Goal: Check status

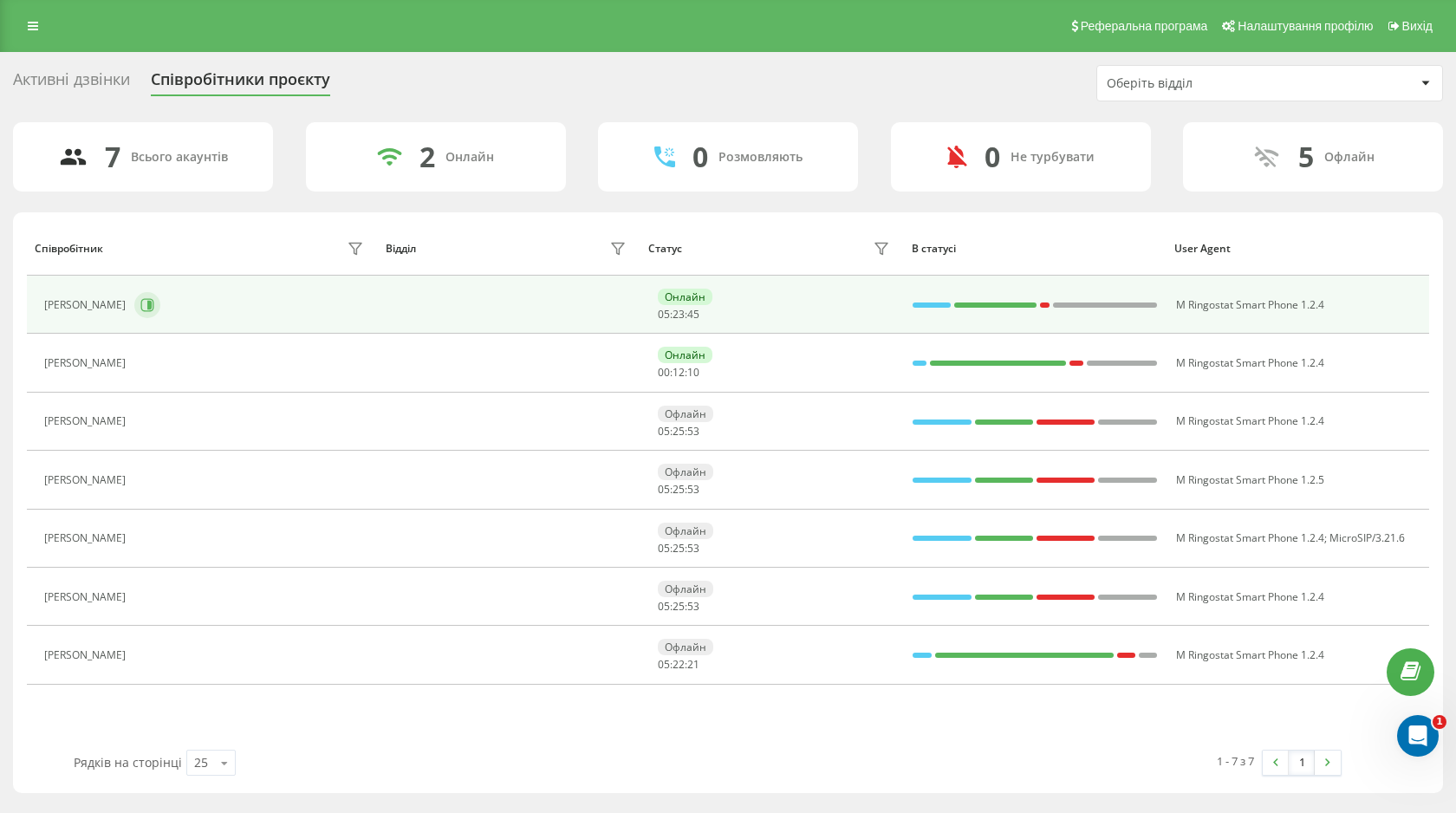
click at [151, 304] on icon at bounding box center [149, 305] width 4 height 9
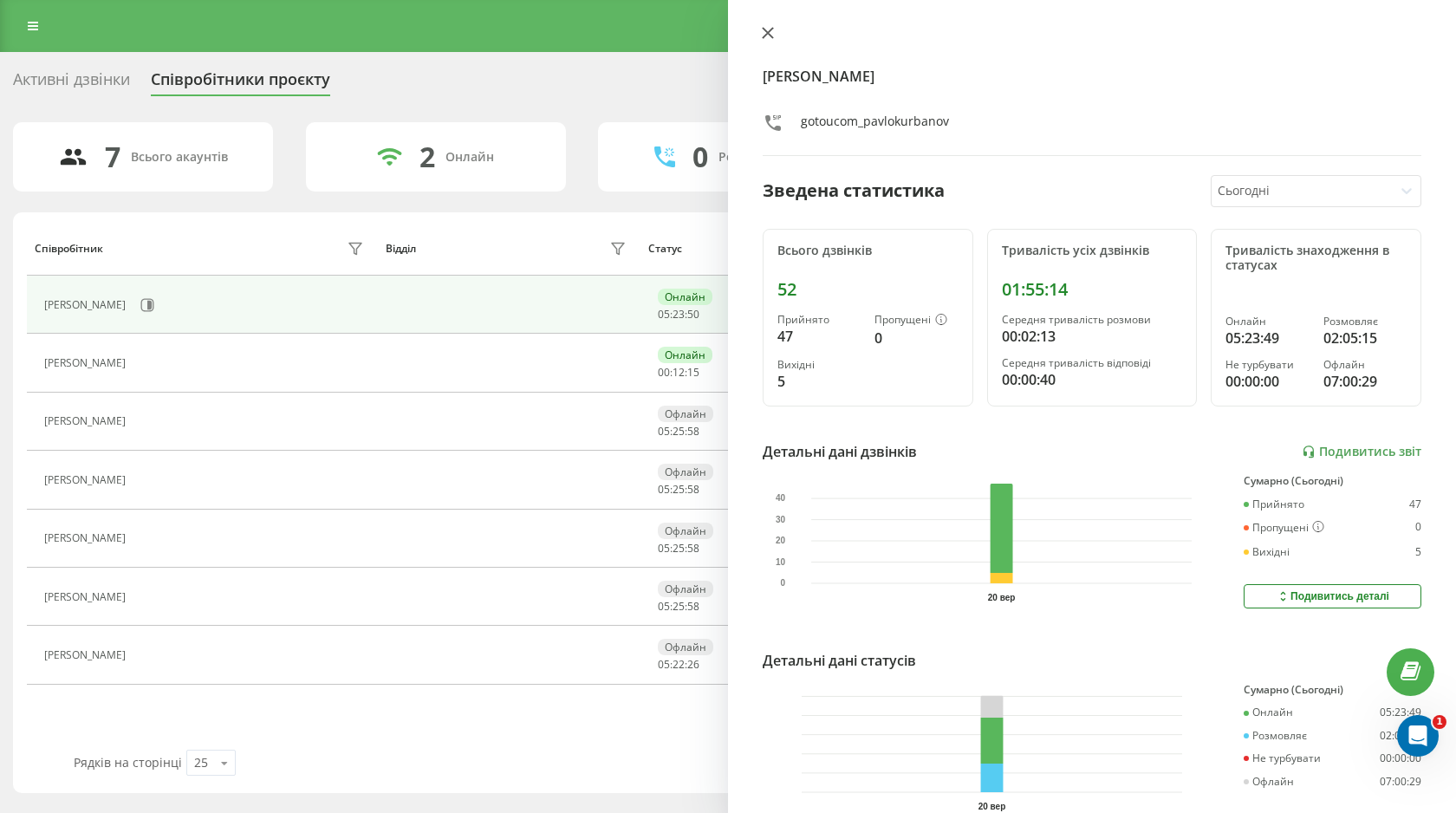
click at [770, 37] on icon at bounding box center [767, 33] width 11 height 11
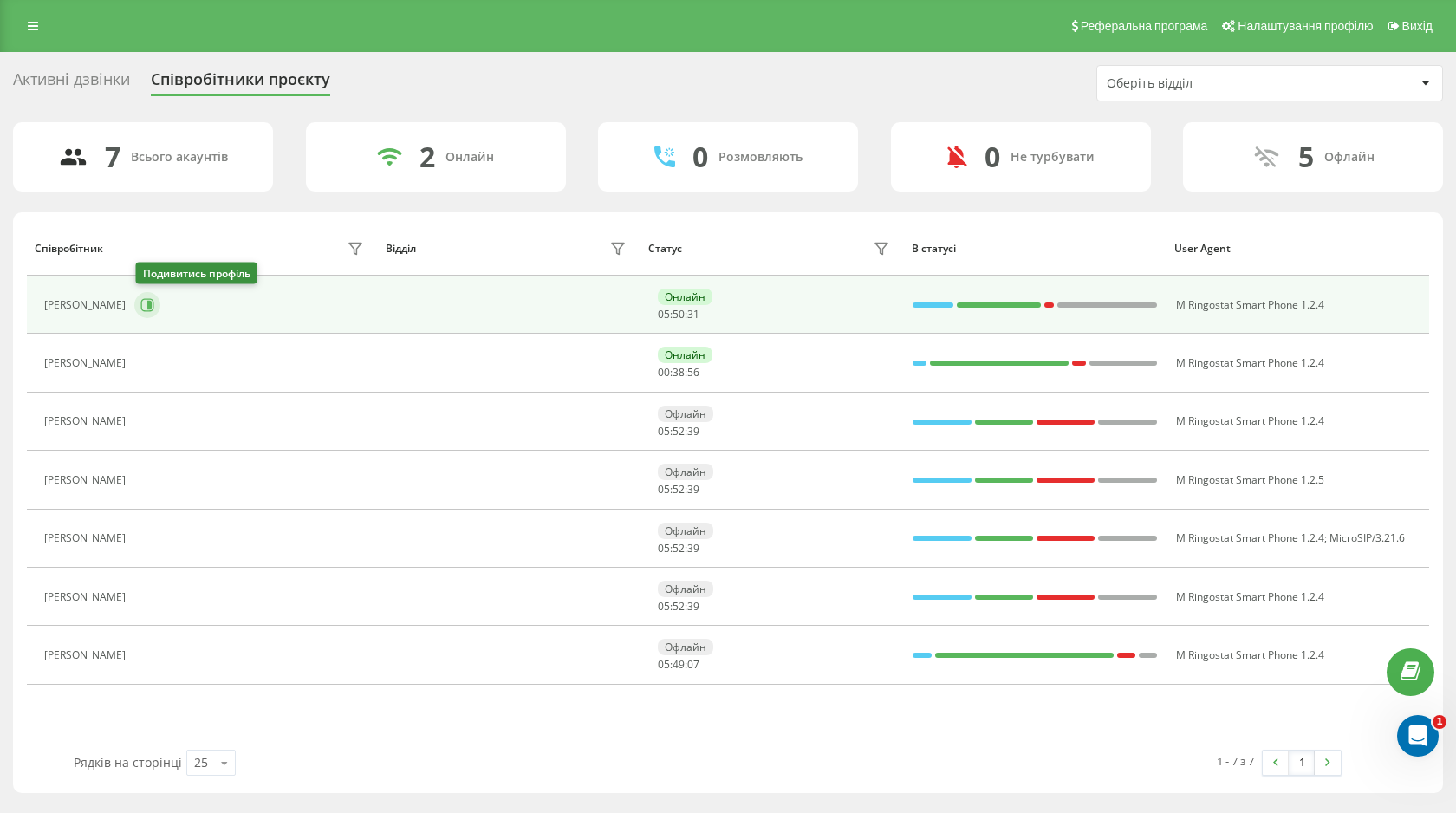
click at [147, 313] on button at bounding box center [147, 305] width 26 height 26
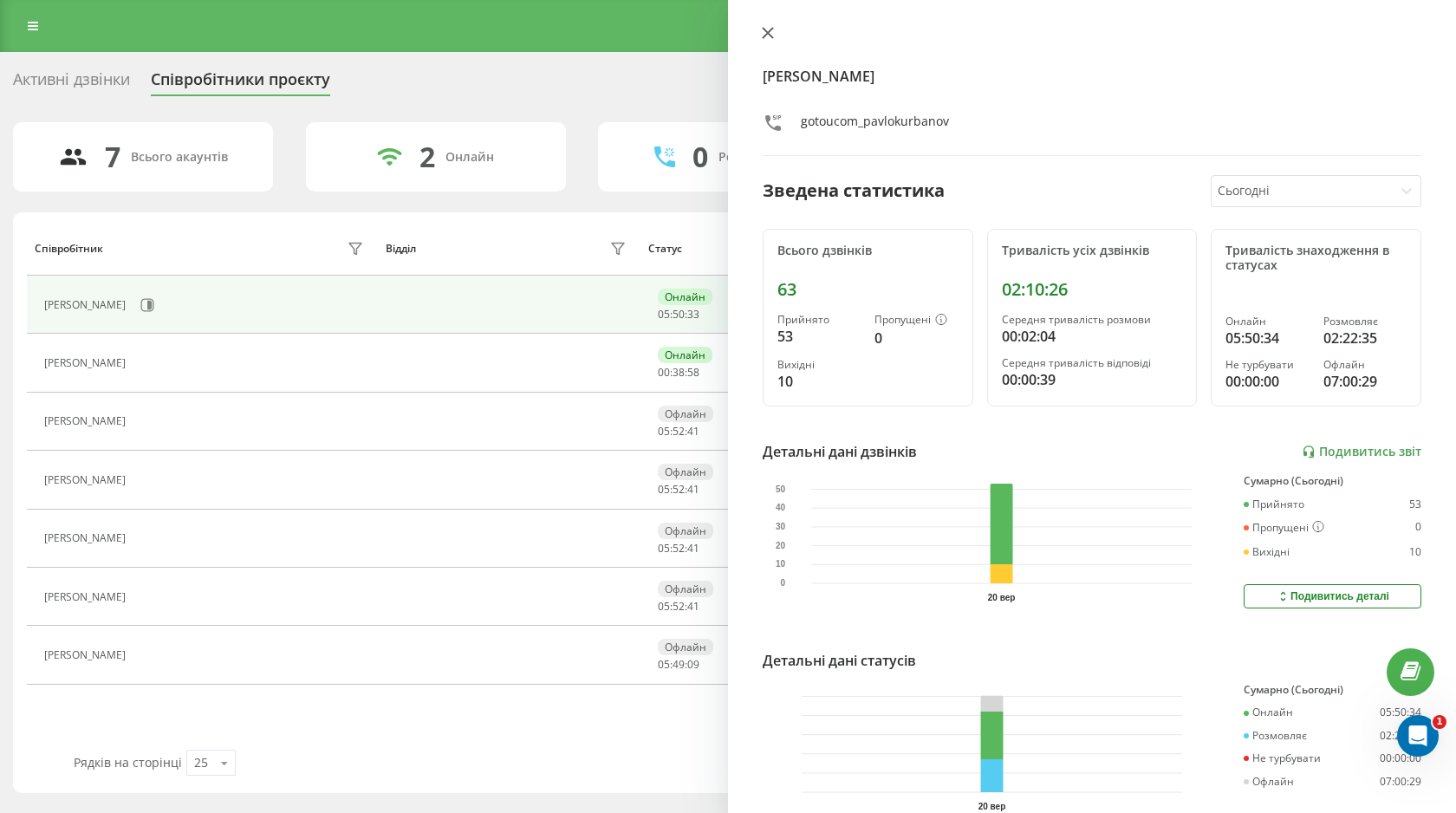
click at [762, 37] on icon at bounding box center [767, 33] width 12 height 12
